Goal: Answer question/provide support: Answer question/provide support

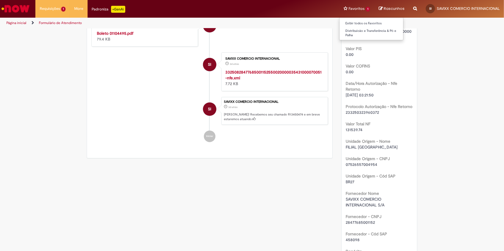
scroll to position [267, 0]
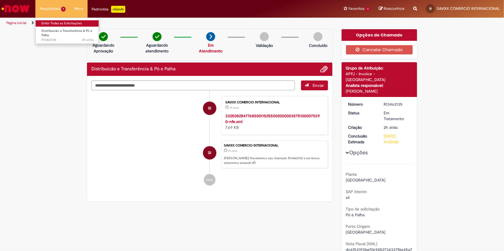
click at [57, 24] on link "Exibir Todas as Solicitações" at bounding box center [68, 23] width 64 height 6
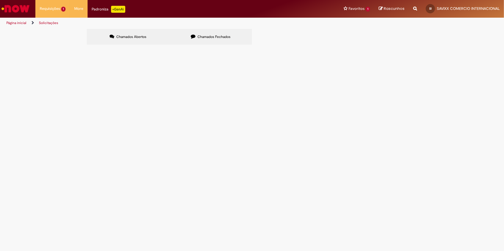
click at [0, 0] on span "R13462135" at bounding box center [0, 0] width 0 height 0
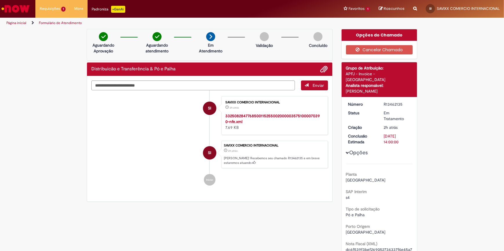
drag, startPoint x: 110, startPoint y: 82, endPoint x: 3, endPoint y: 37, distance: 115.7
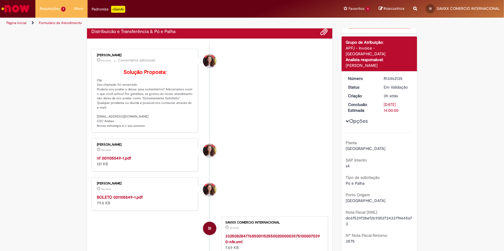
scroll to position [27, 0]
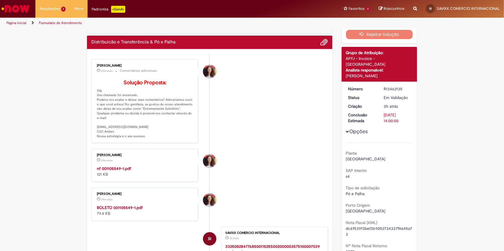
click at [123, 171] on strong "nf 001105549-1.pdf" at bounding box center [114, 168] width 34 height 5
click at [112, 210] on strong "BOLETO 001105549-1.pdf" at bounding box center [120, 207] width 46 height 5
drag, startPoint x: 53, startPoint y: 22, endPoint x: 57, endPoint y: 21, distance: 3.5
click at [53, 22] on link "Exibir Todas as Solicitações" at bounding box center [68, 23] width 64 height 6
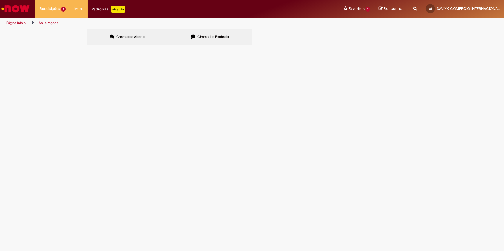
click at [0, 0] on span "R13462135" at bounding box center [0, 0] width 0 height 0
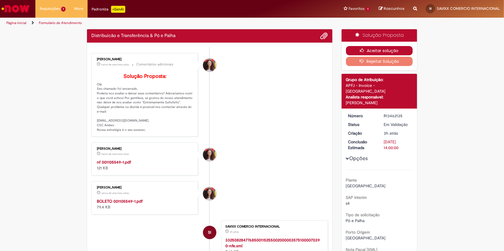
click at [382, 46] on button "Aceitar solução" at bounding box center [379, 50] width 67 height 9
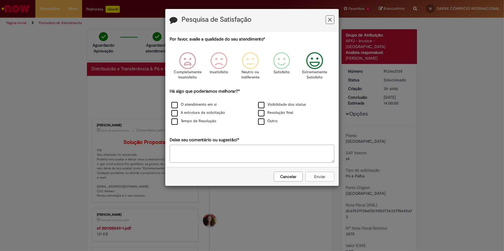
click at [323, 66] on icon "Feedback" at bounding box center [315, 60] width 22 height 17
click at [177, 104] on label "O atendimento em si" at bounding box center [193, 105] width 45 height 6
click at [321, 179] on button "Enviar" at bounding box center [319, 177] width 29 height 10
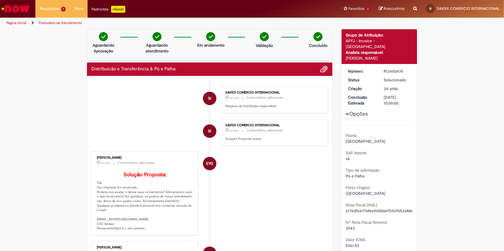
scroll to position [267, 0]
